Goal: Navigation & Orientation: Find specific page/section

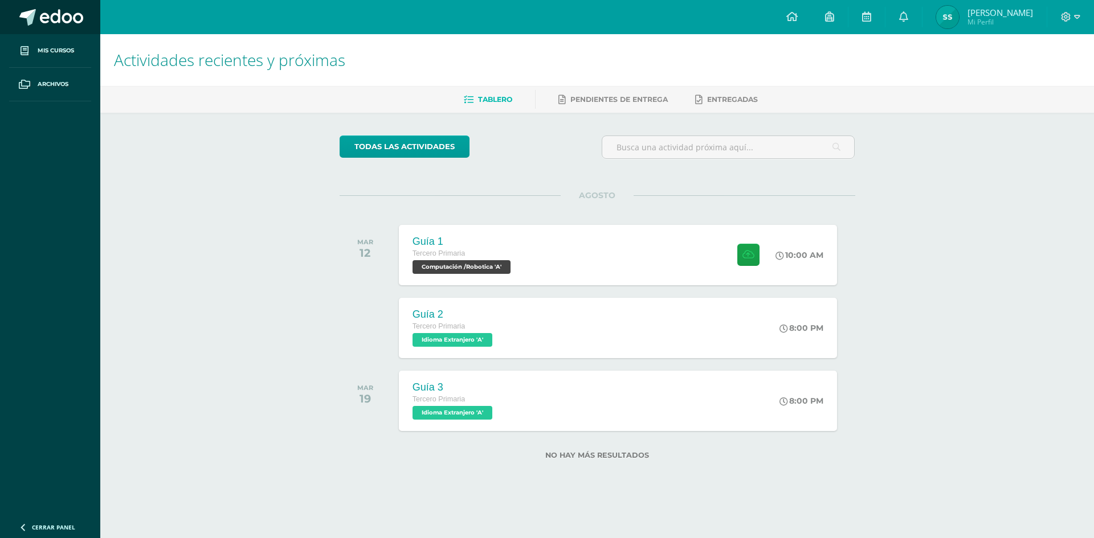
click at [56, 14] on span at bounding box center [61, 17] width 43 height 17
click at [70, 31] on link at bounding box center [50, 17] width 100 height 34
click at [64, 24] on span at bounding box center [61, 17] width 43 height 17
